Goal: Task Accomplishment & Management: Complete application form

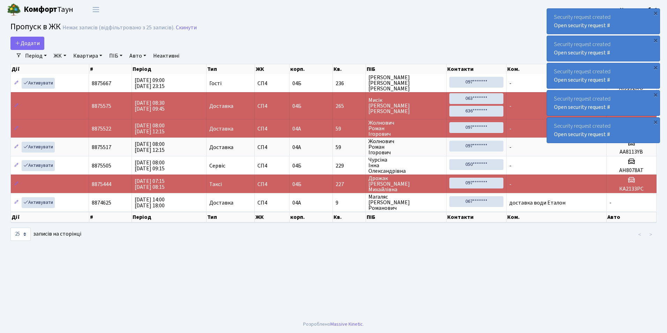
select select "25"
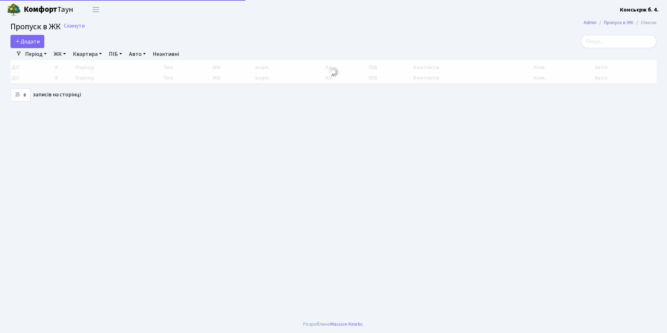
select select "25"
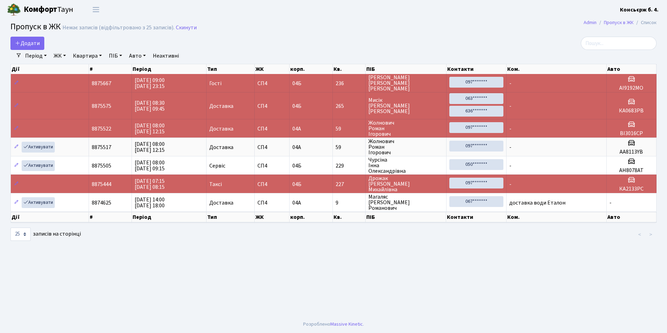
click at [66, 53] on link "ЖК" at bounding box center [60, 56] width 18 height 12
click at [74, 85] on link "СП4, [STREET_ADDRESS]" at bounding box center [87, 87] width 73 height 11
click at [32, 38] on link "Додати" at bounding box center [27, 43] width 34 height 13
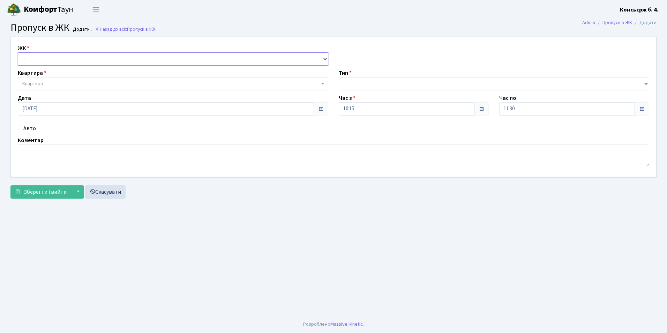
click at [74, 59] on select "- СП4, Столичне шосе, 5" at bounding box center [173, 58] width 311 height 13
select select "325"
click at [18, 52] on select "- СП4, Столичне шосе, 5" at bounding box center [173, 58] width 311 height 13
select select
click at [78, 84] on span "Квартира" at bounding box center [170, 83] width 297 height 7
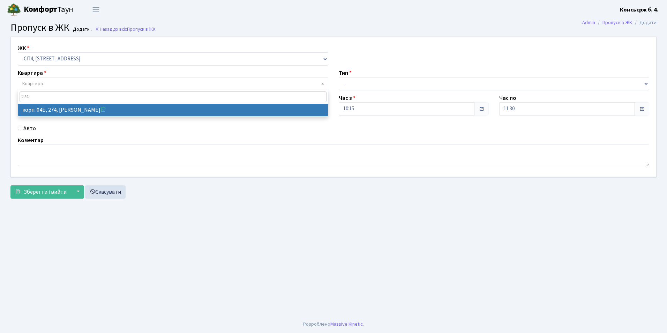
type input "274"
select select "21302"
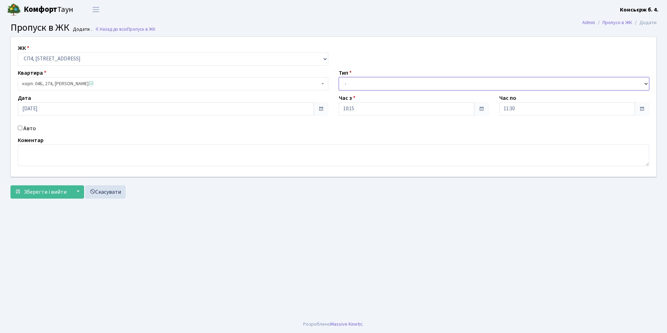
click at [374, 84] on select "- Доставка Таксі Гості Сервіс" at bounding box center [494, 83] width 311 height 13
select select "18"
click at [339, 77] on select "- Доставка Таксі Гості Сервіс" at bounding box center [494, 83] width 311 height 13
click at [18, 127] on input "Авто" at bounding box center [20, 128] width 5 height 5
checkbox input "true"
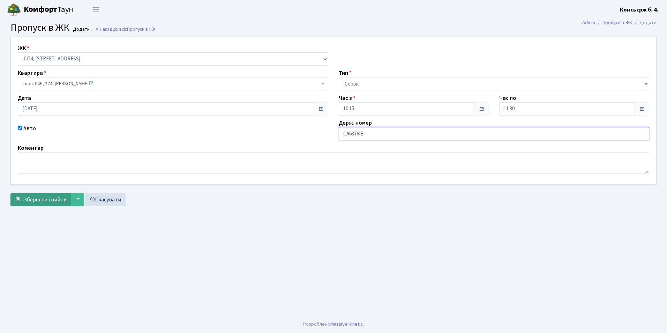
type input "CA6376IE"
click at [54, 200] on span "Зберегти і вийти" at bounding box center [45, 200] width 43 height 8
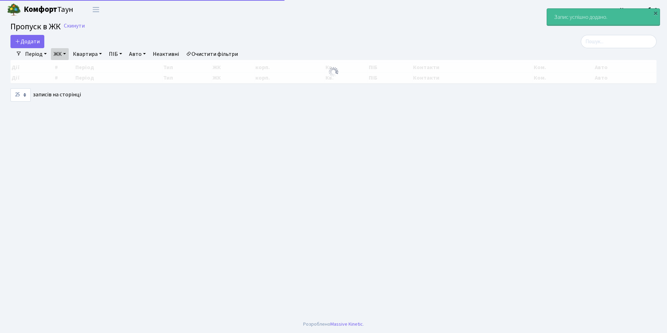
select select "25"
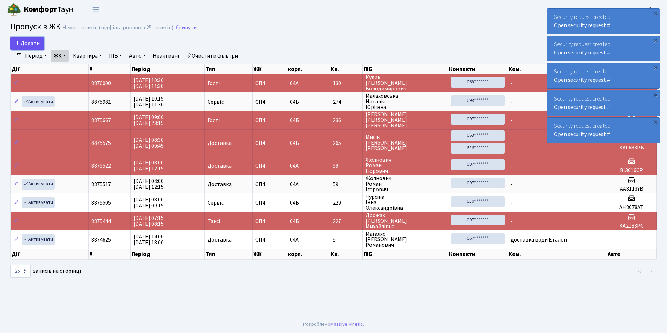
click at [35, 47] on link "Додати" at bounding box center [27, 43] width 34 height 13
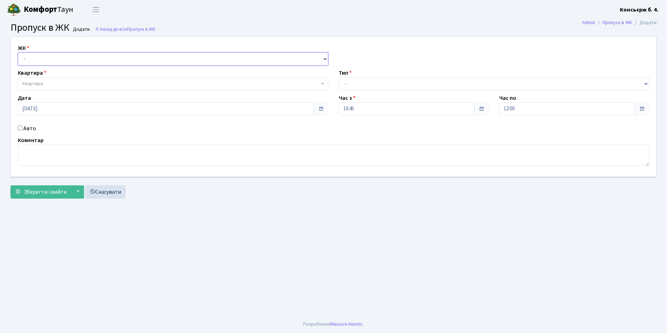
click at [51, 58] on select "- [STREET_ADDRESS]" at bounding box center [173, 58] width 311 height 13
select select "325"
click at [18, 52] on select "- [STREET_ADDRESS]" at bounding box center [173, 58] width 311 height 13
select select
click at [82, 82] on span "Квартира" at bounding box center [170, 83] width 297 height 7
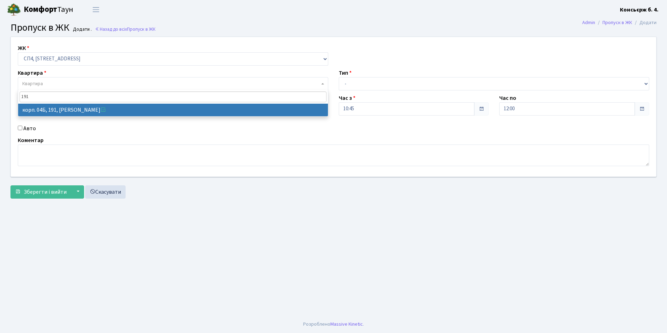
type input "191"
select select "21219"
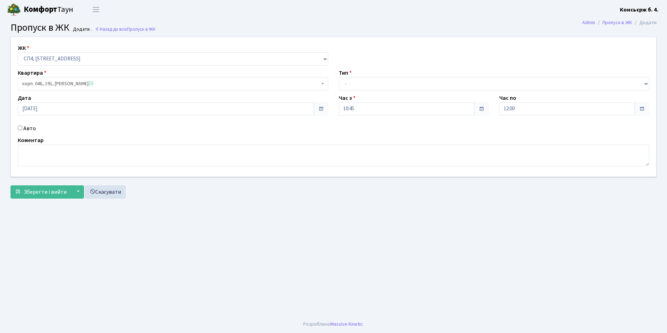
click at [21, 128] on input "Авто" at bounding box center [20, 128] width 5 height 5
checkbox input "true"
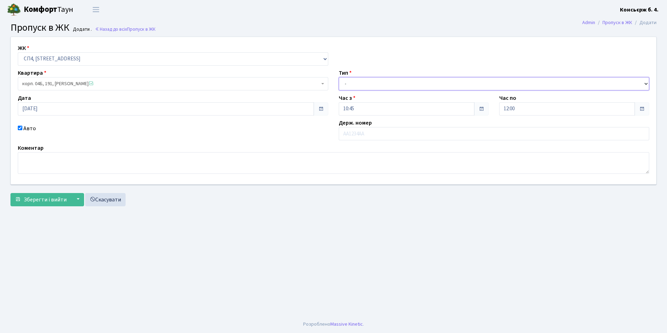
click at [382, 86] on select "- Доставка Таксі Гості Сервіс" at bounding box center [494, 83] width 311 height 13
select select "18"
click at [339, 77] on select "- Доставка Таксі Гості Сервіс" at bounding box center [494, 83] width 311 height 13
click at [364, 135] on input "text" at bounding box center [494, 133] width 311 height 13
type input "KA9736AB"
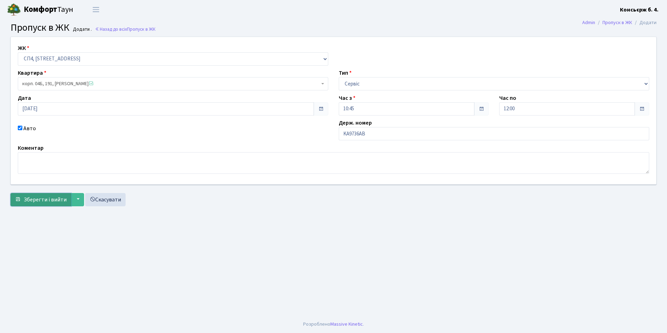
click at [42, 201] on span "Зберегти і вийти" at bounding box center [45, 200] width 43 height 8
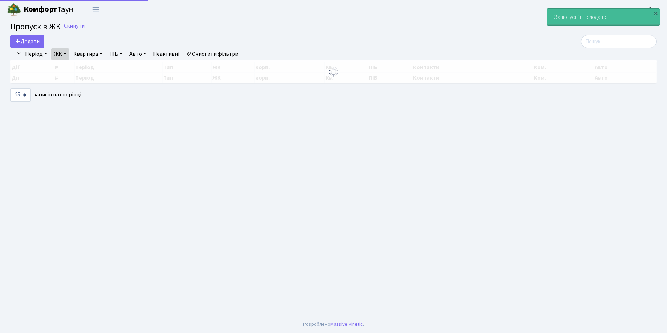
select select "25"
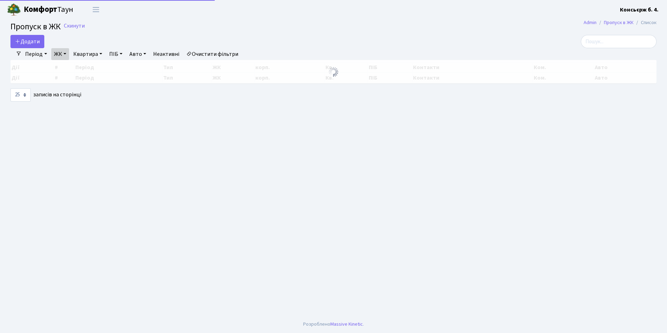
select select "25"
